Goal: Information Seeking & Learning: Learn about a topic

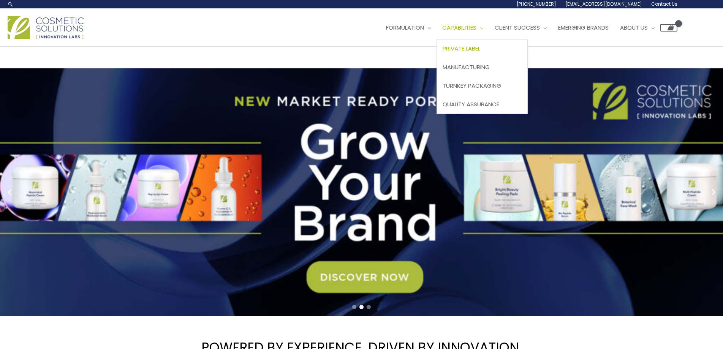
click at [437, 58] on link "Private Label" at bounding box center [482, 49] width 90 height 19
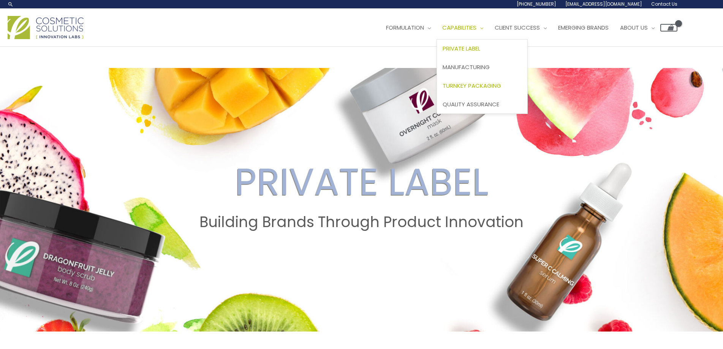
click at [443, 90] on span "Turnkey Packaging" at bounding box center [472, 86] width 59 height 8
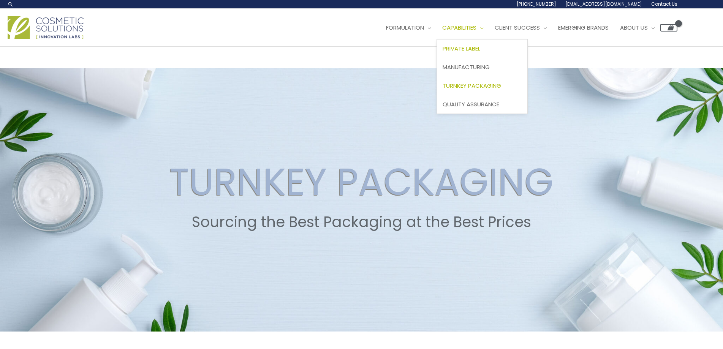
click at [443, 52] on span "Private Label" at bounding box center [462, 48] width 38 height 8
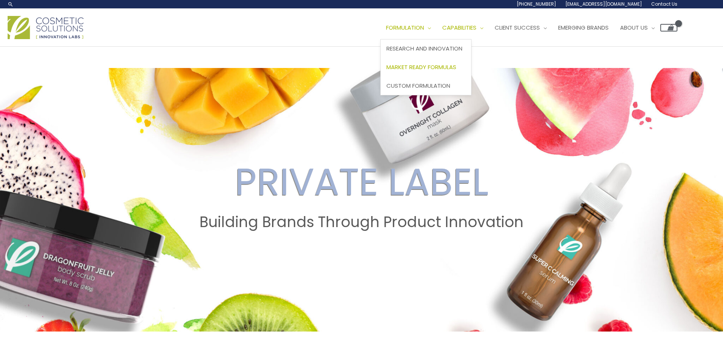
click at [386, 71] on span "Market Ready Formulas" at bounding box center [421, 67] width 70 height 8
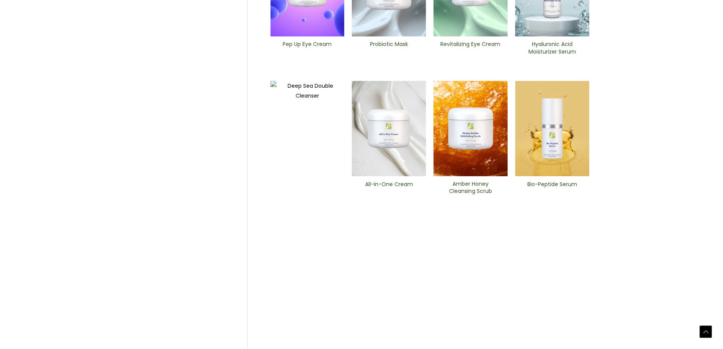
scroll to position [267, 0]
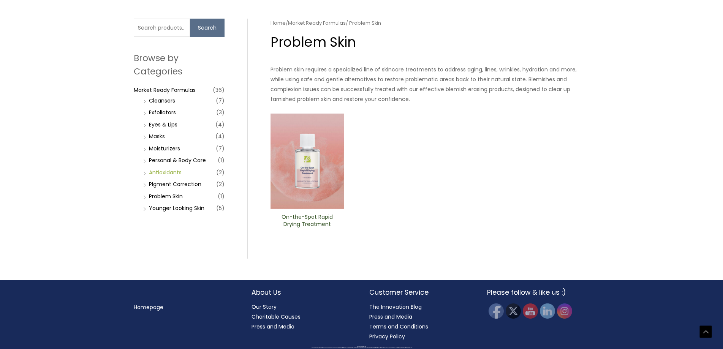
scroll to position [219, 0]
click at [175, 188] on link "PIgment Correction" at bounding box center [175, 184] width 52 height 8
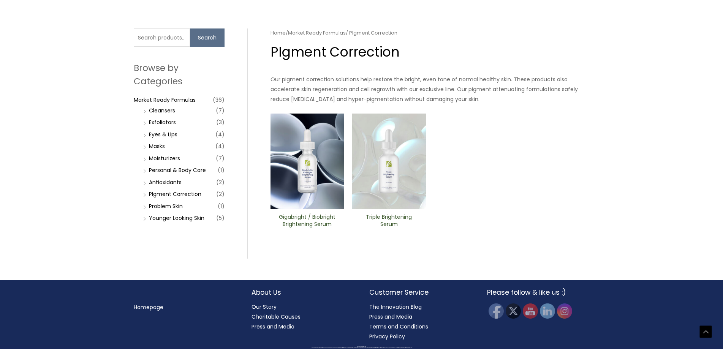
scroll to position [209, 0]
click at [176, 222] on link "Younger Looking Skin" at bounding box center [176, 218] width 55 height 8
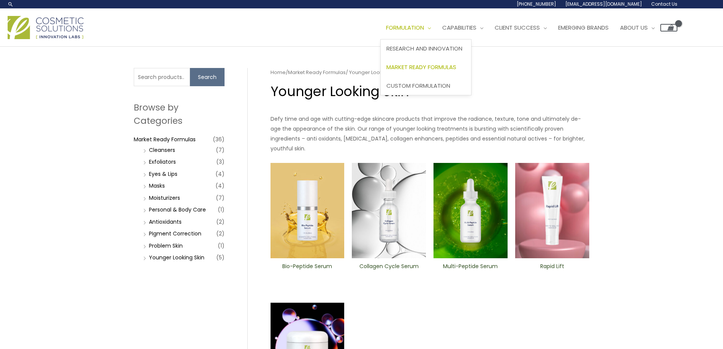
click at [386, 71] on span "Market Ready Formulas" at bounding box center [421, 67] width 70 height 8
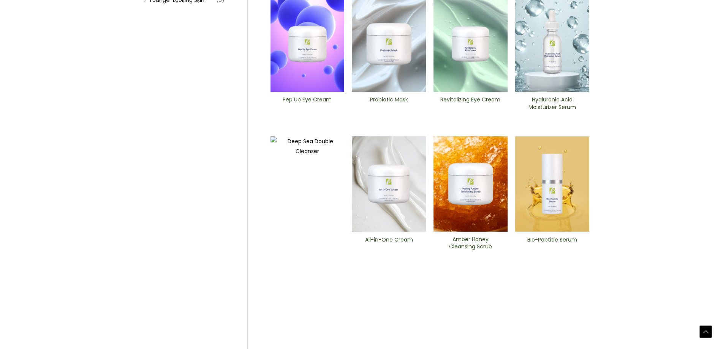
scroll to position [266, 0]
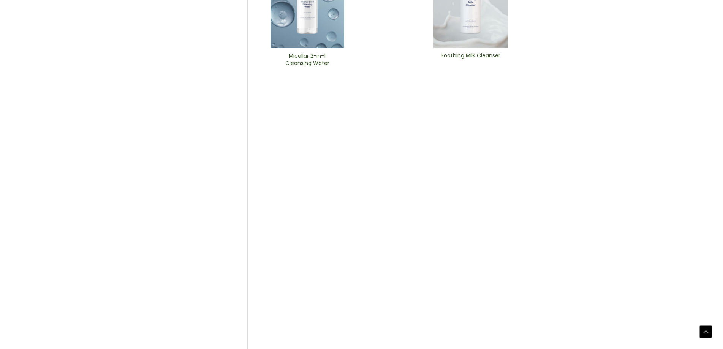
scroll to position [343, 0]
click at [468, 64] on h2 "Soothing Milk Cleanser" at bounding box center [470, 57] width 61 height 14
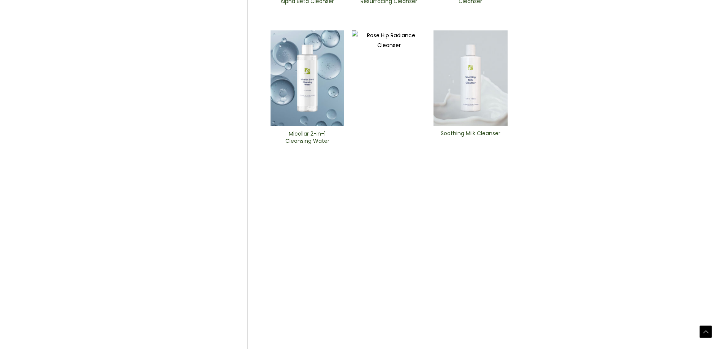
scroll to position [267, 0]
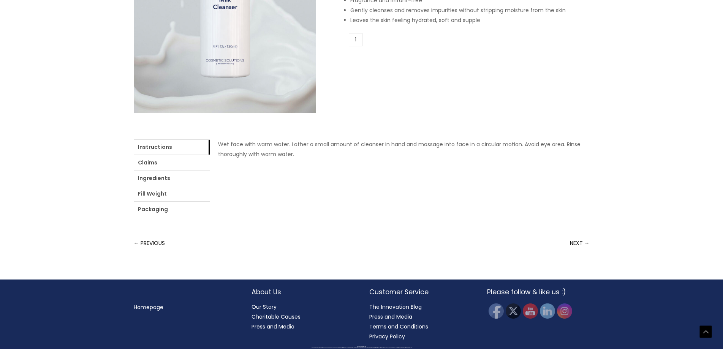
scroll to position [339, 0]
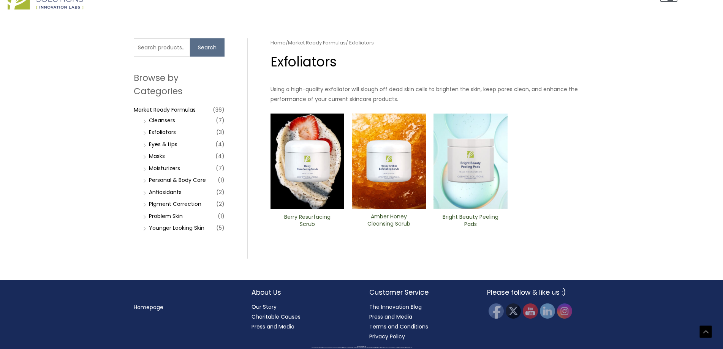
scroll to position [199, 0]
click at [156, 160] on link "Masks" at bounding box center [157, 156] width 16 height 8
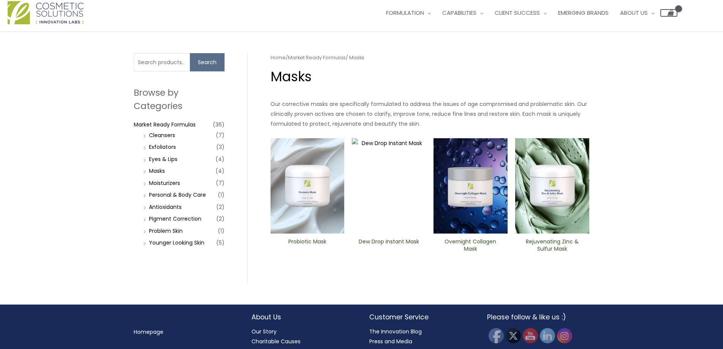
scroll to position [190, 0]
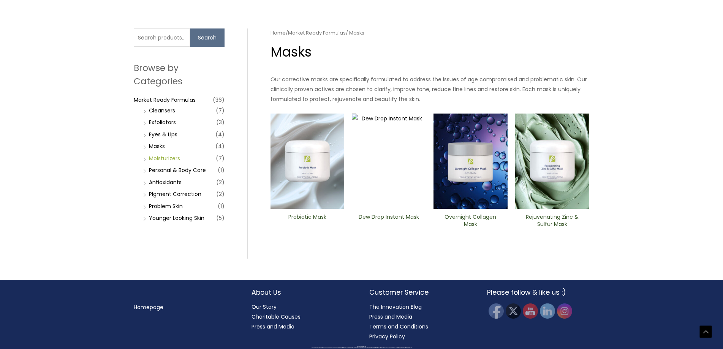
click at [166, 162] on link "Moisturizers" at bounding box center [164, 159] width 31 height 8
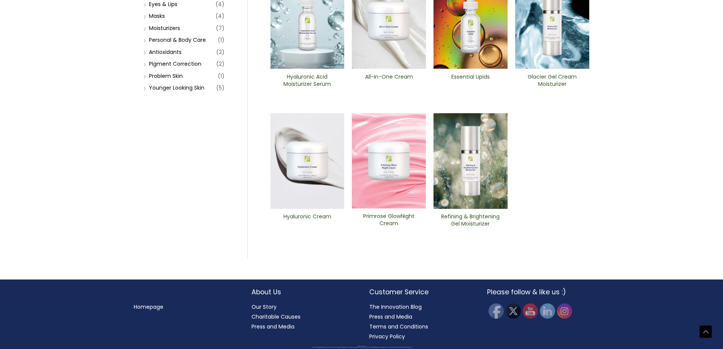
scroll to position [333, 0]
click at [394, 220] on h2 "Primrose GlowNight Cream" at bounding box center [388, 220] width 61 height 14
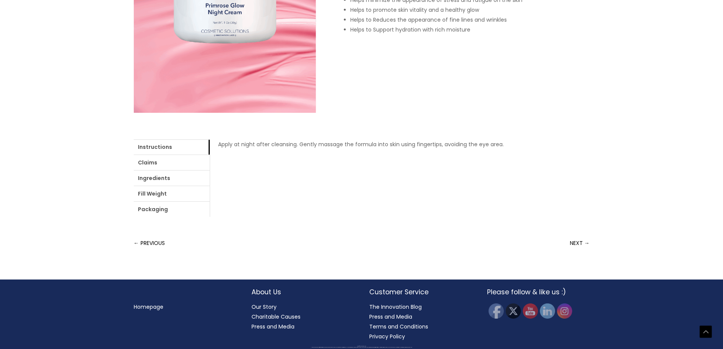
scroll to position [114, 0]
